Goal: Information Seeking & Learning: Learn about a topic

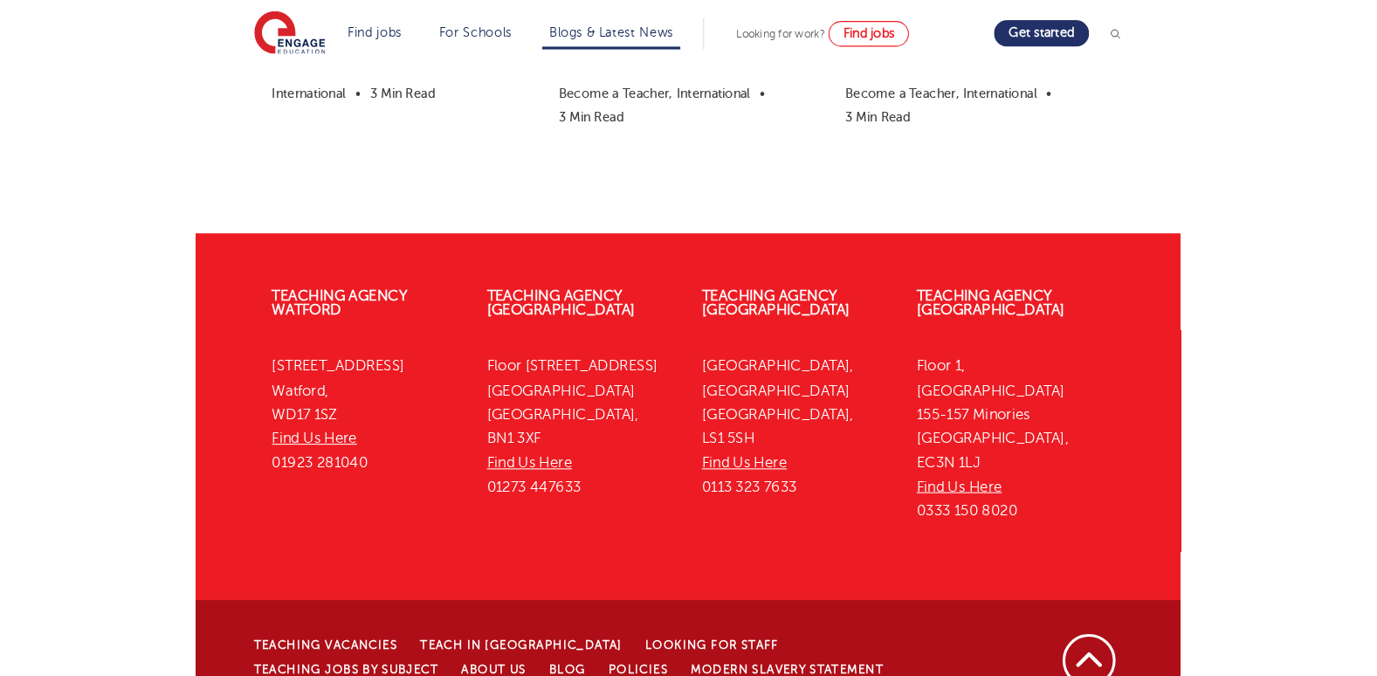
scroll to position [4279, 0]
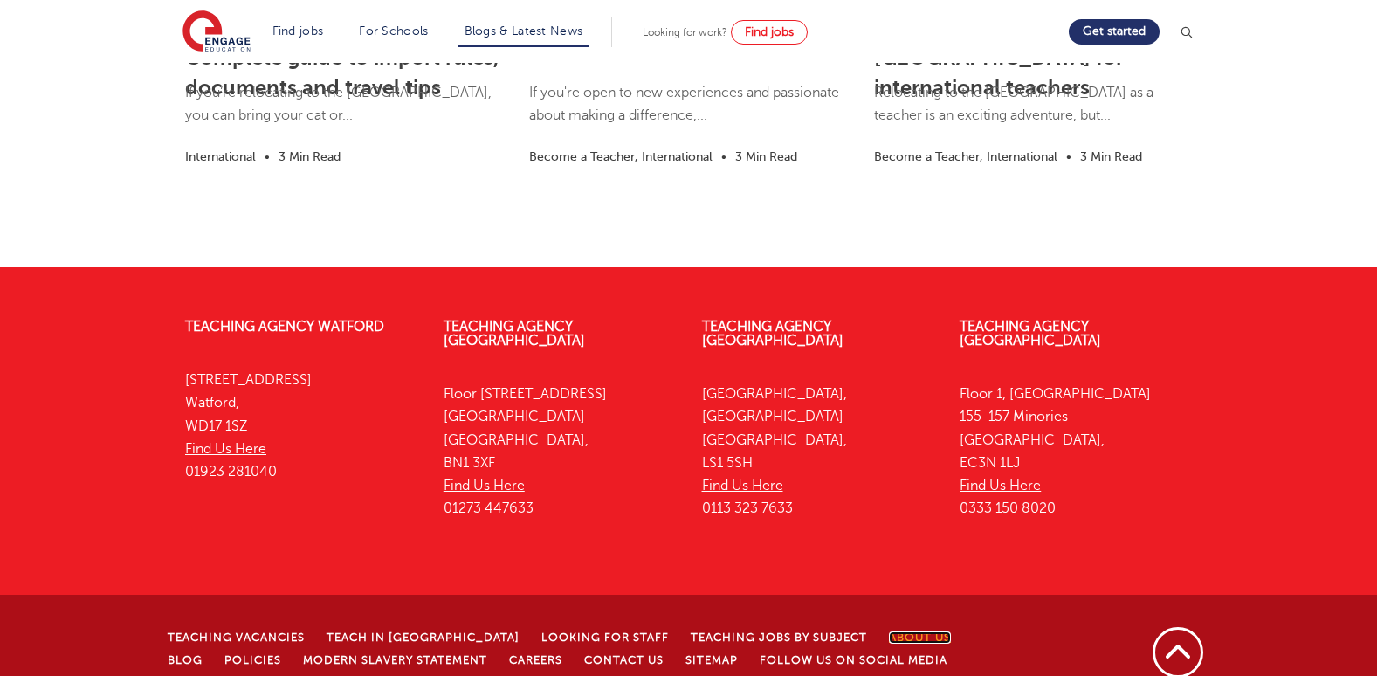
click at [889, 631] on link "About Us" at bounding box center [920, 637] width 62 height 12
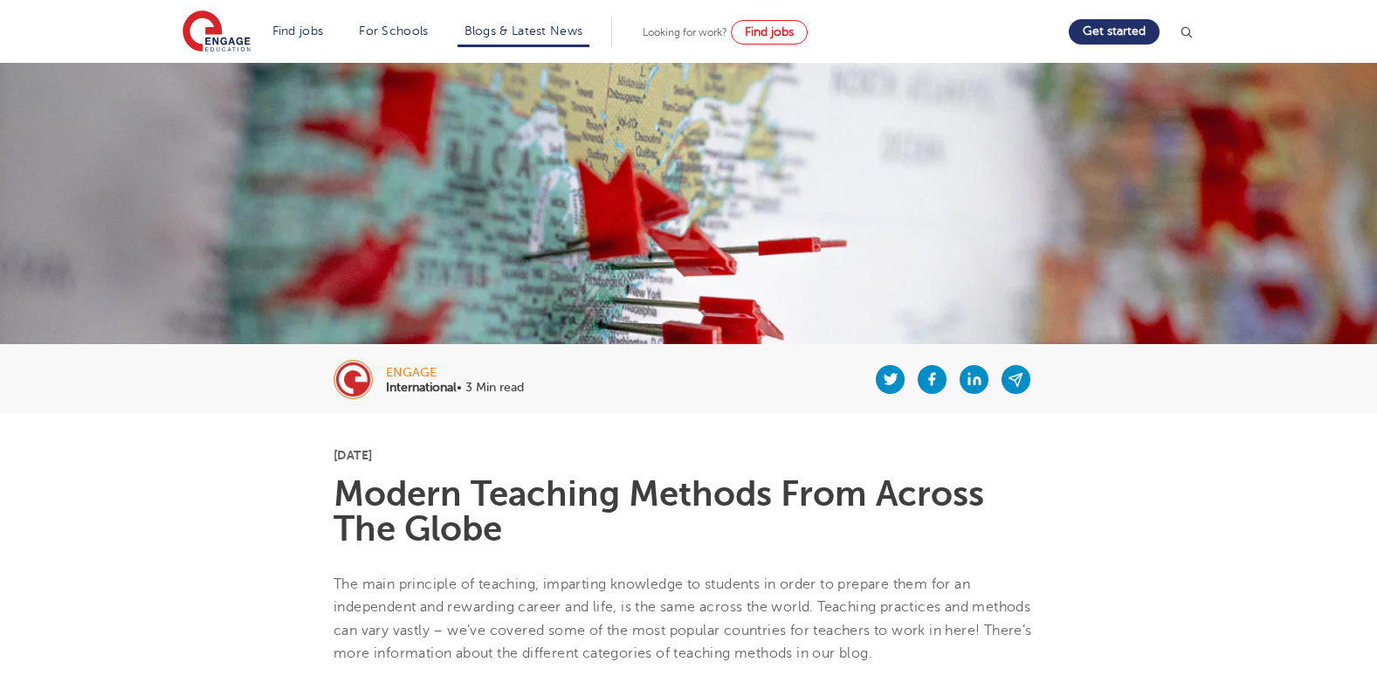
scroll to position [0, 0]
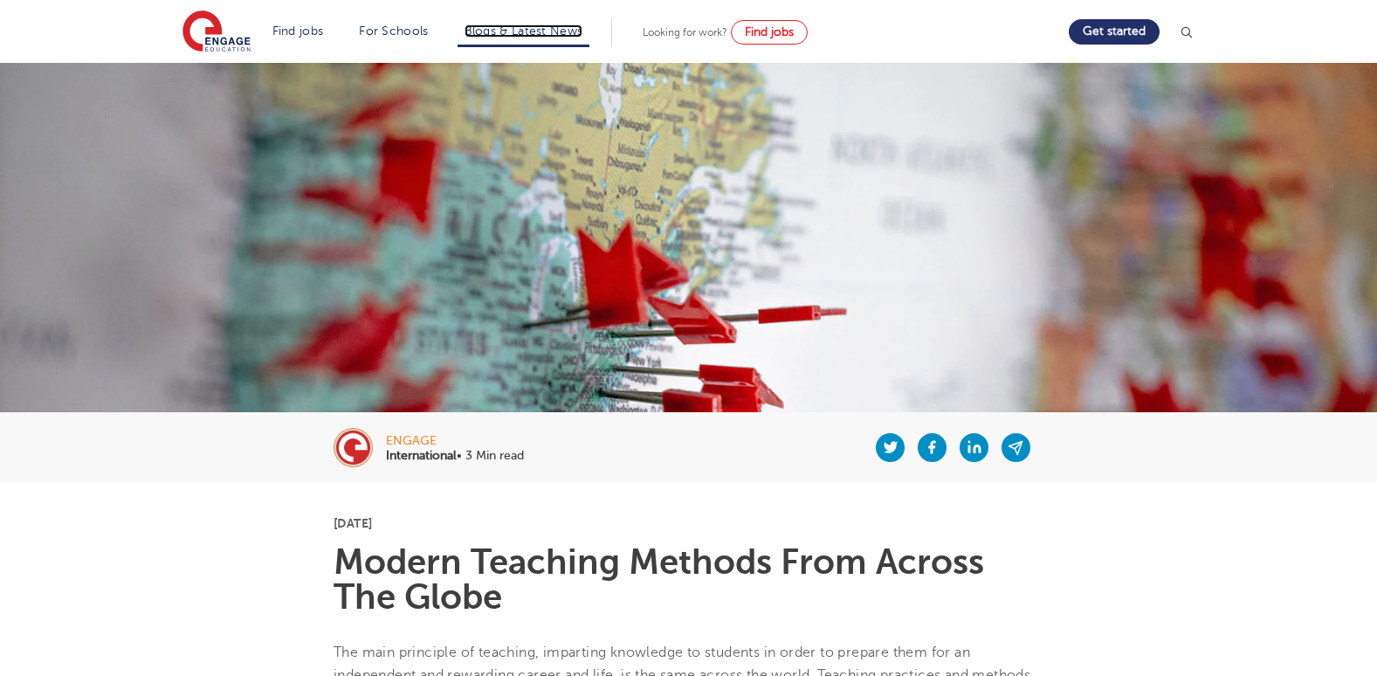
click at [565, 36] on link "Blogs & Latest News" at bounding box center [524, 30] width 119 height 13
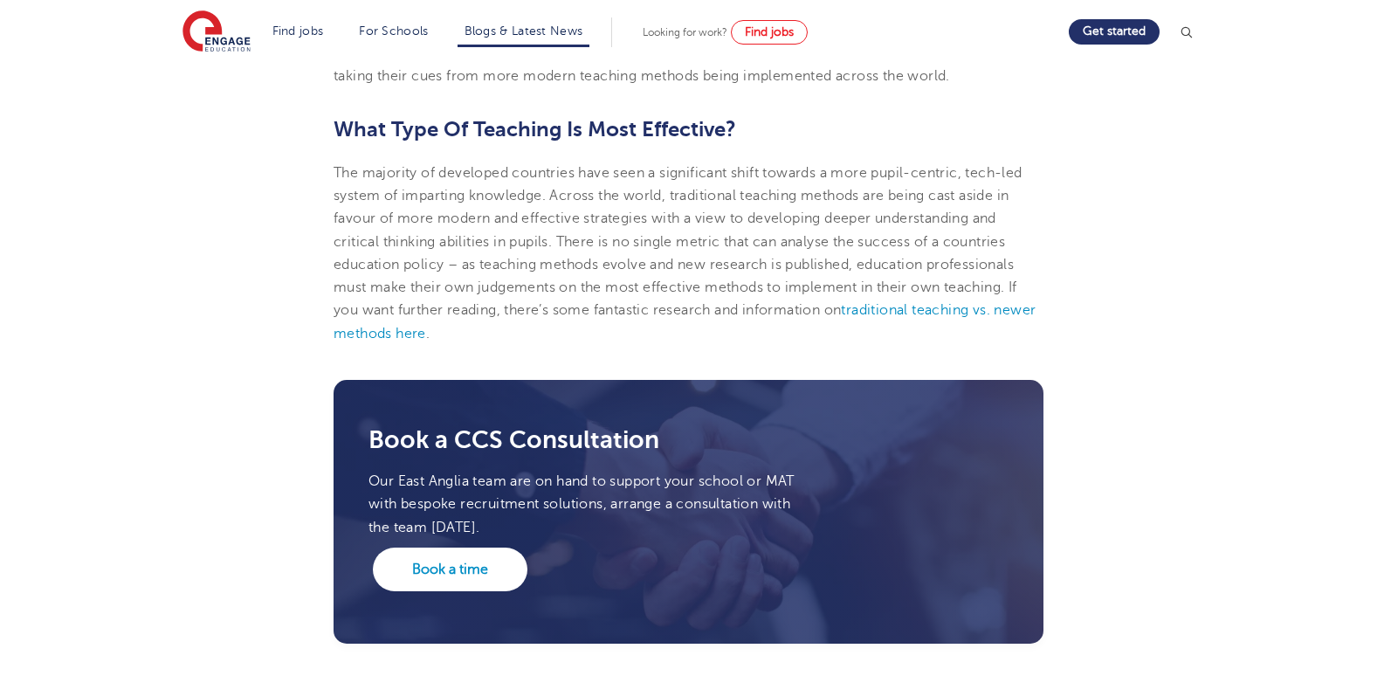
scroll to position [3252, 0]
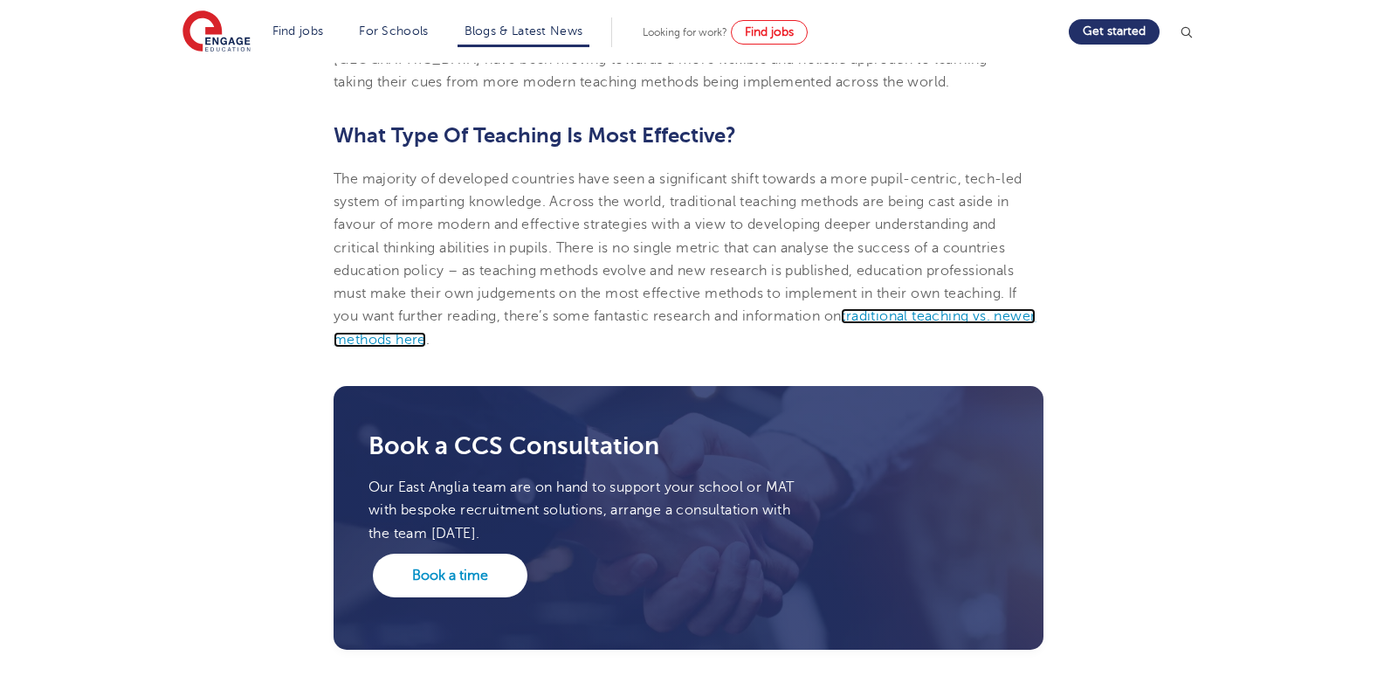
click at [940, 308] on span "traditional teaching vs. newer methods here" at bounding box center [685, 327] width 702 height 38
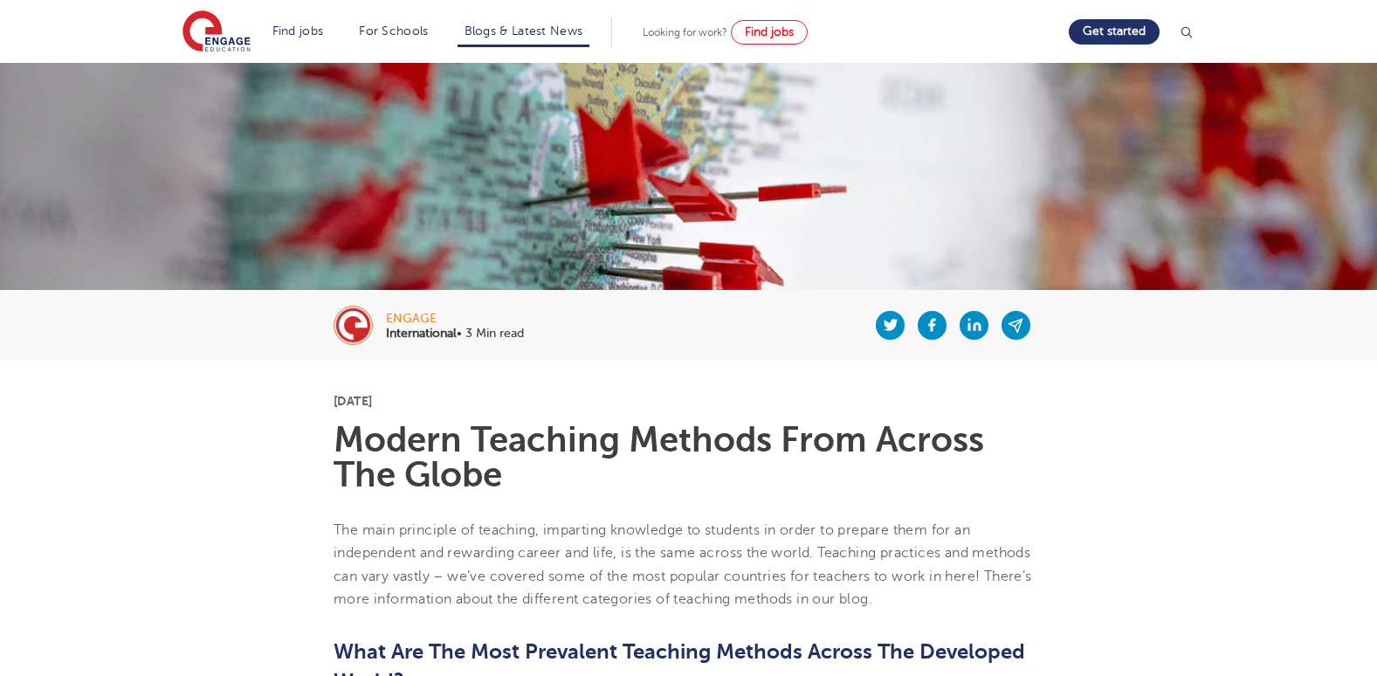
scroll to position [88, 0]
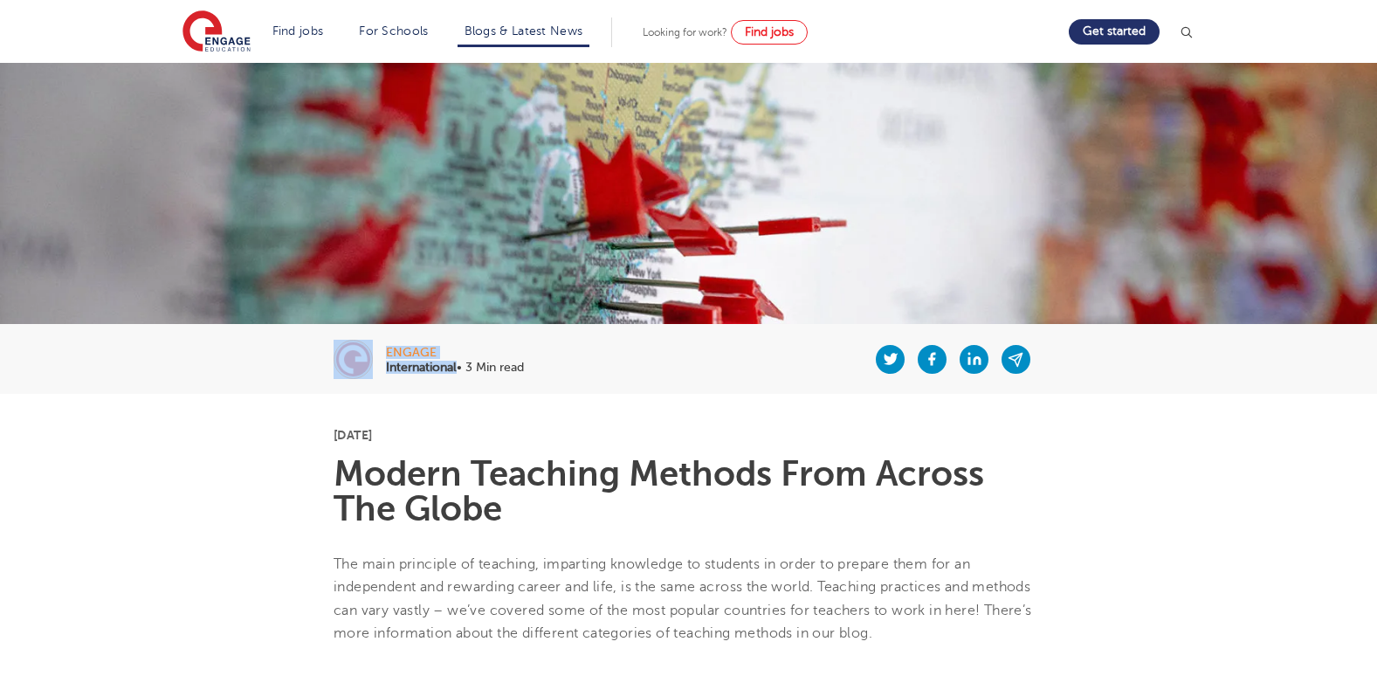
drag, startPoint x: 457, startPoint y: 369, endPoint x: 385, endPoint y: 354, distance: 73.1
click at [385, 354] on div "engage International • 3 Min read" at bounding box center [688, 359] width 1059 height 70
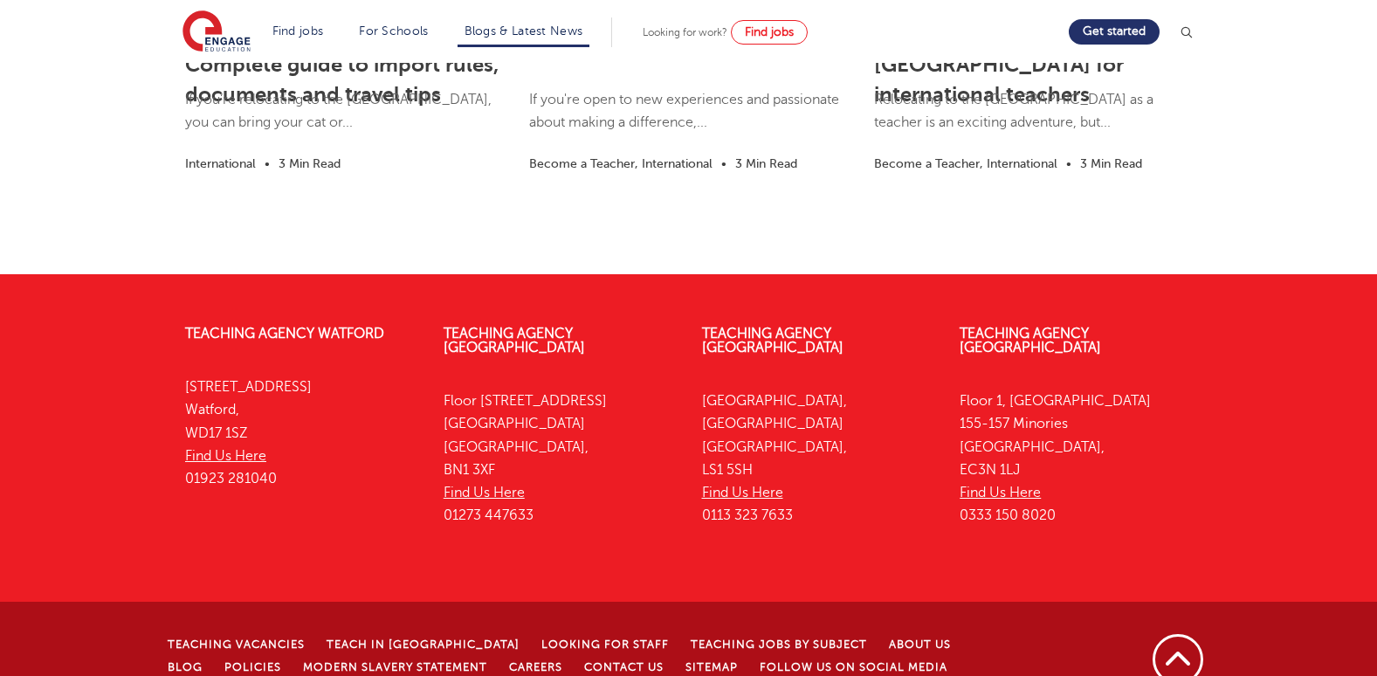
scroll to position [4279, 0]
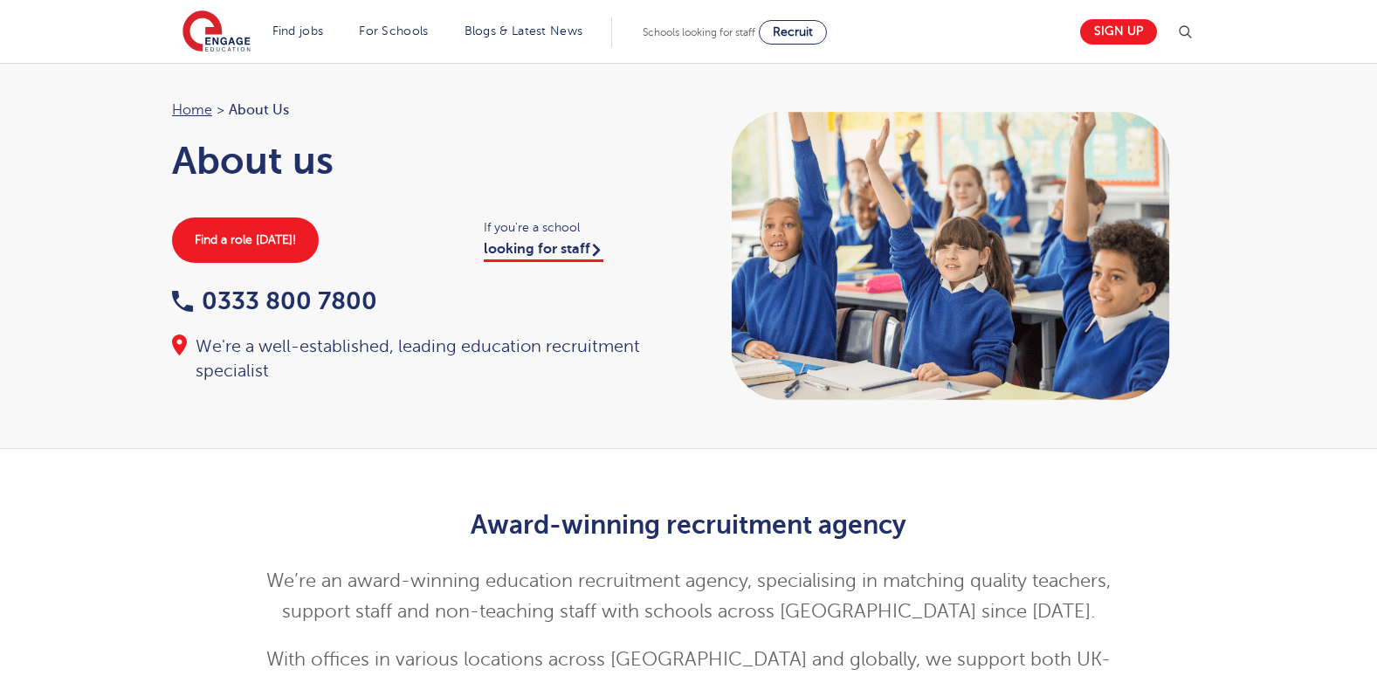
click at [278, 111] on span "About Us" at bounding box center [259, 110] width 60 height 23
click at [253, 107] on span "About Us" at bounding box center [259, 110] width 60 height 23
drag, startPoint x: 253, startPoint y: 107, endPoint x: 294, endPoint y: 165, distance: 71.5
click at [294, 165] on h1 "About us" at bounding box center [421, 161] width 499 height 44
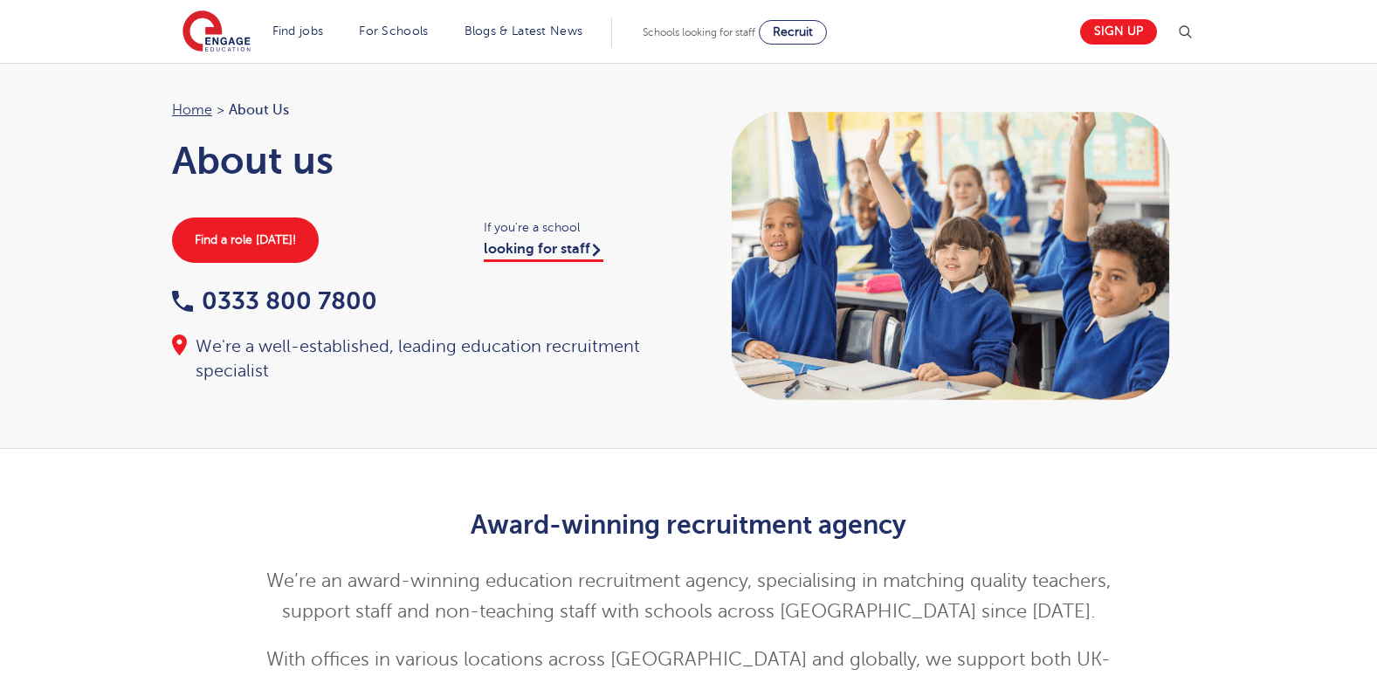
click at [468, 247] on div "If you're a school looking for staff" at bounding box center [577, 238] width 223 height 43
click at [513, 33] on link "Blogs & Latest News" at bounding box center [524, 30] width 119 height 13
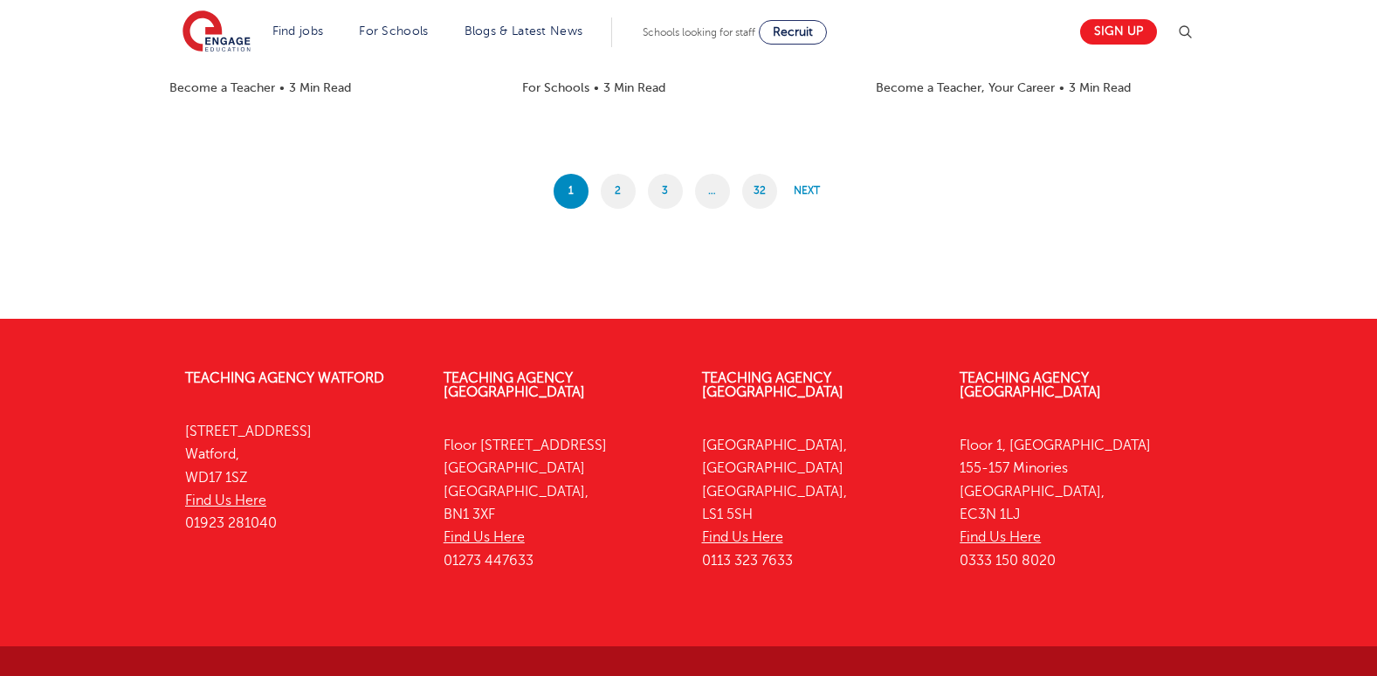
scroll to position [1785, 0]
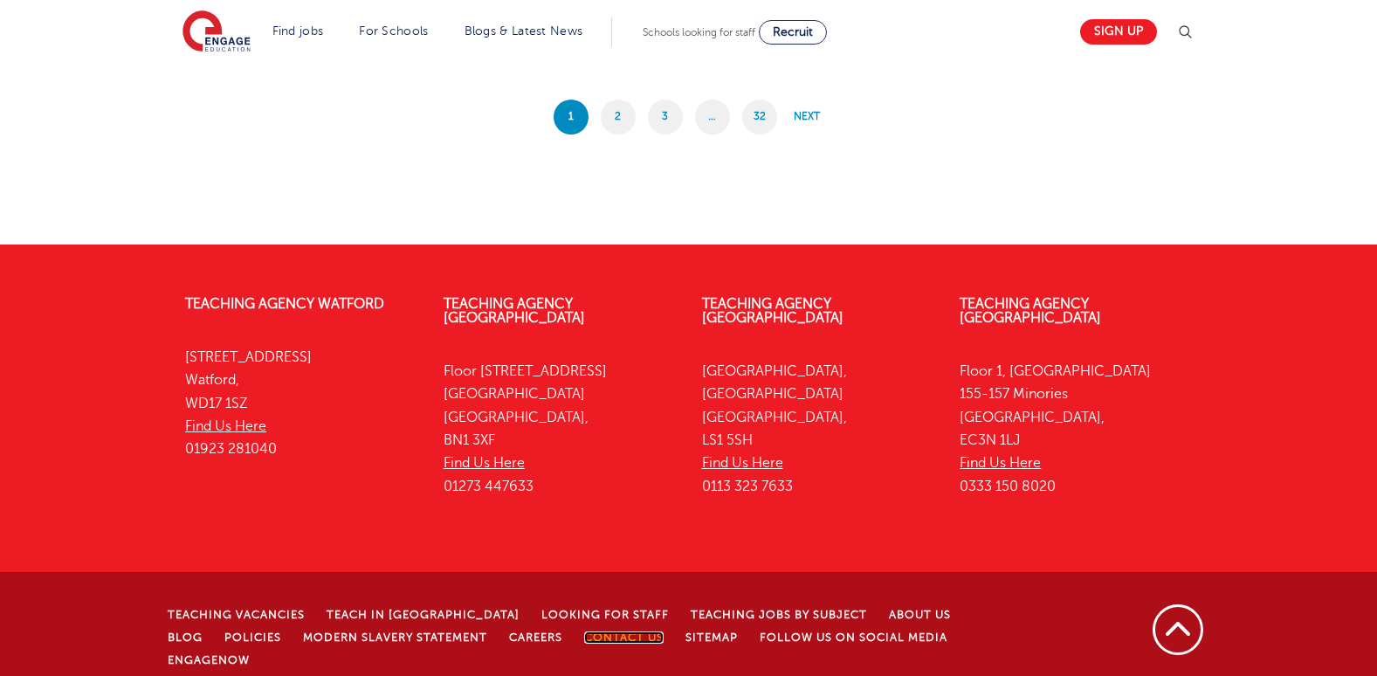
click at [584, 631] on link "Contact Us" at bounding box center [623, 637] width 79 height 12
